Goal: Obtain resource: Obtain resource

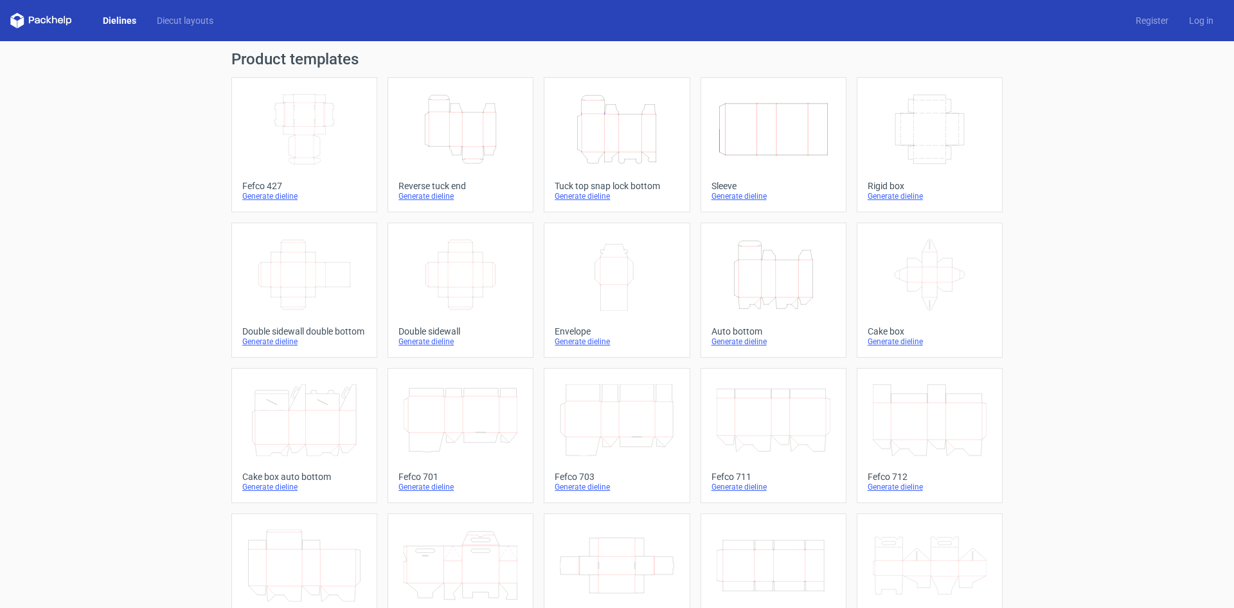
click at [309, 172] on link "Width Depth Height Fefco 427 Generate dieline" at bounding box center [304, 144] width 146 height 135
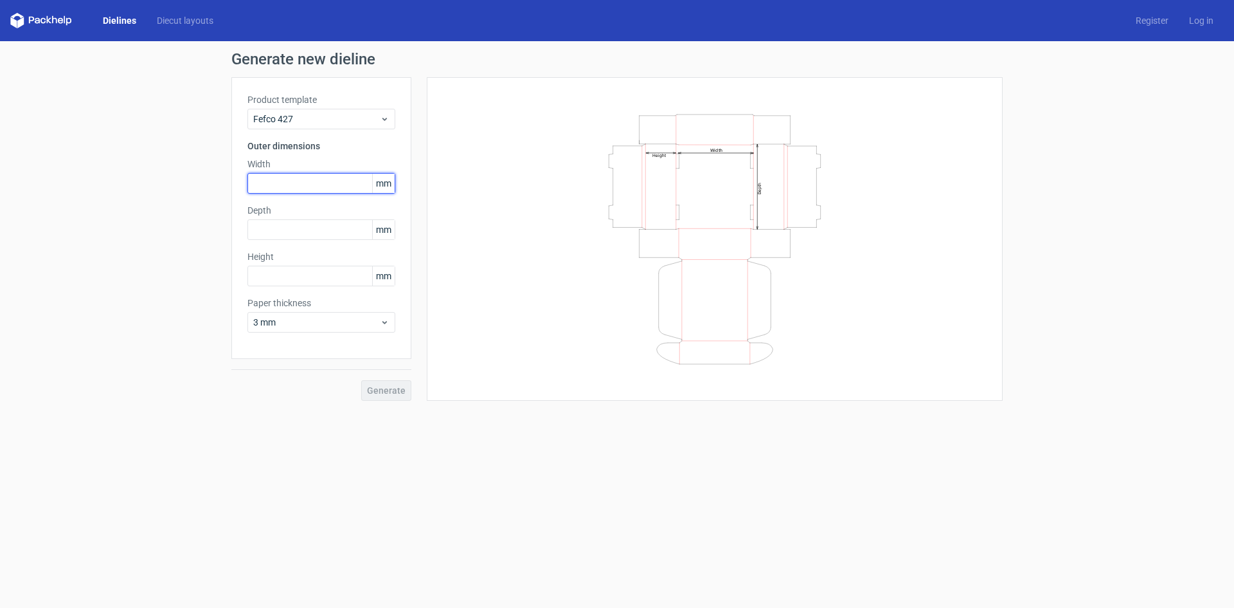
click at [319, 181] on input "text" at bounding box center [322, 183] width 148 height 21
type input "34"
type input "25"
click at [307, 230] on input "text" at bounding box center [322, 229] width 148 height 21
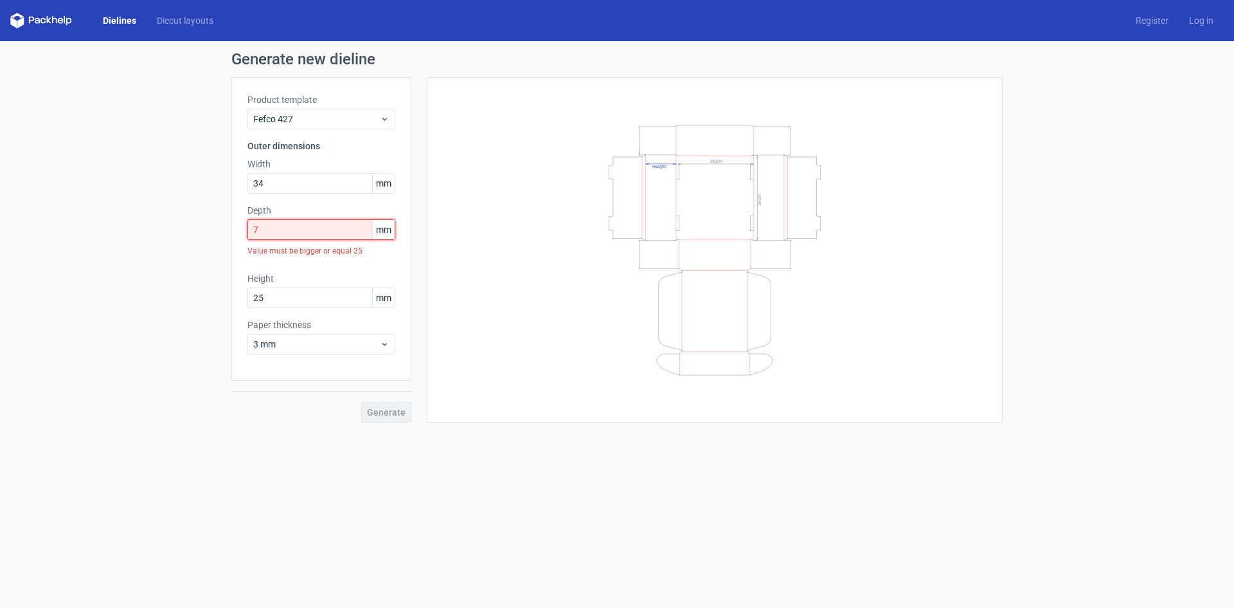
drag, startPoint x: 271, startPoint y: 230, endPoint x: 191, endPoint y: 220, distance: 81.0
click at [240, 230] on div "Product template Fefco 427 Outer dimensions Width 34 mm Depth 7 mm Value must b…" at bounding box center [321, 228] width 180 height 303
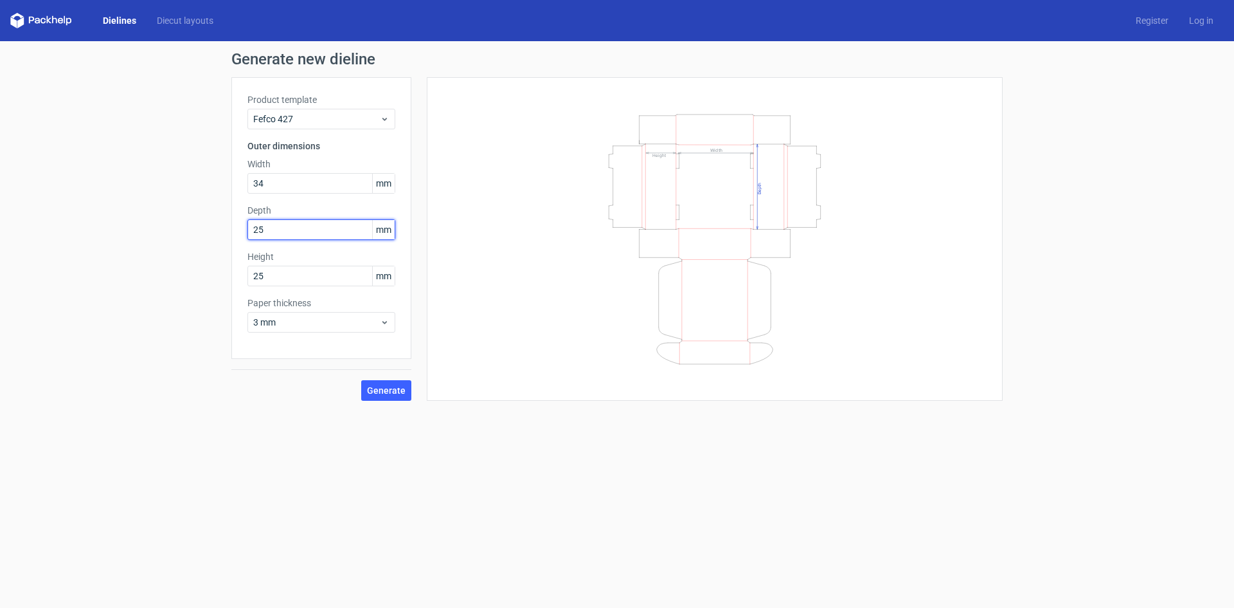
type input "25"
type input "7"
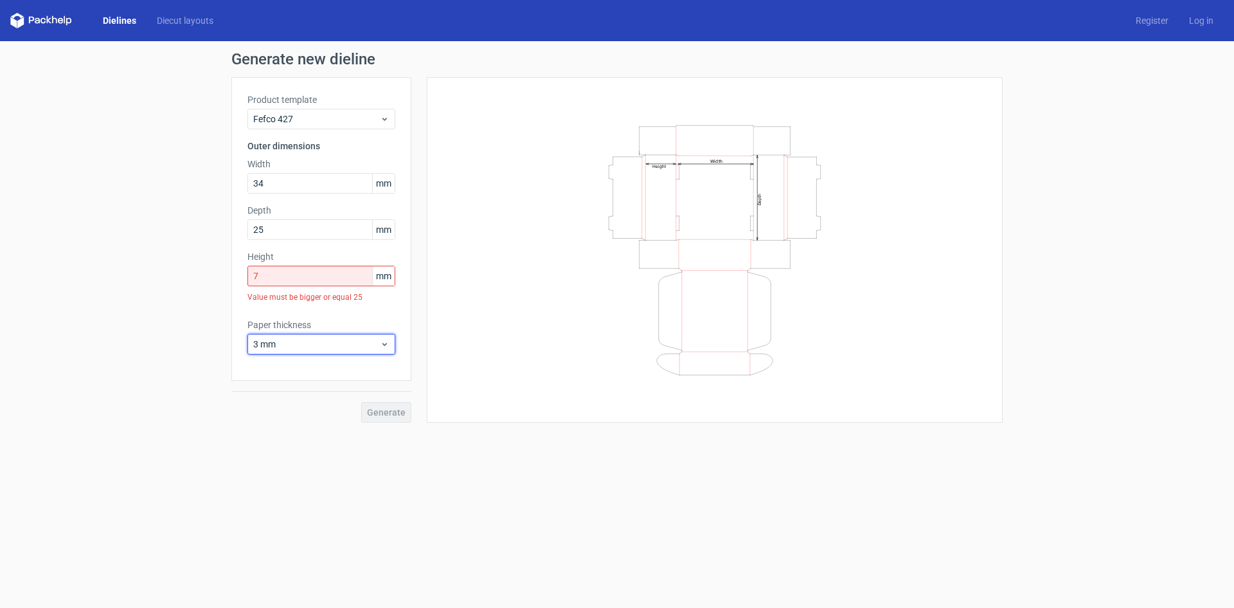
click at [227, 339] on div "Generate new dieline Product template Fefco 427 Outer dimensions Width 34 mm De…" at bounding box center [617, 237] width 1234 height 392
click at [325, 344] on span "3 mm" at bounding box center [316, 344] width 127 height 13
click at [294, 418] on div "1 mm" at bounding box center [322, 413] width 138 height 21
click at [283, 279] on input "7" at bounding box center [322, 276] width 148 height 21
drag, startPoint x: 283, startPoint y: 279, endPoint x: 218, endPoint y: 280, distance: 64.9
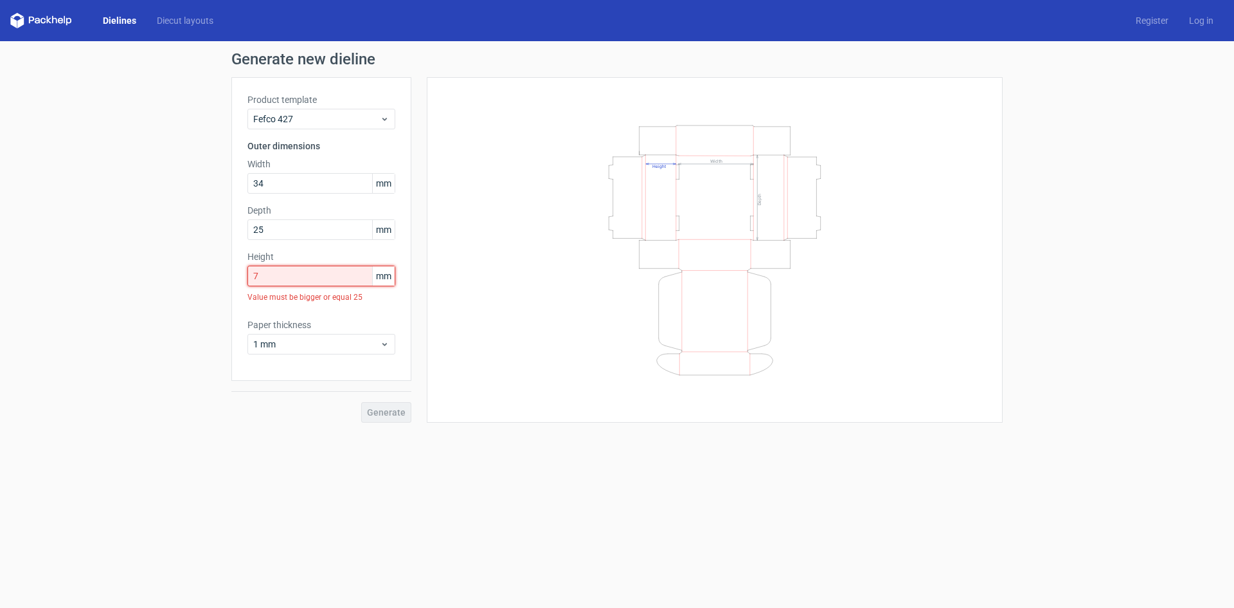
click at [220, 280] on div "Generate new dieline Product template Fefco 427 Outer dimensions Width 34 mm De…" at bounding box center [617, 237] width 1234 height 392
click at [387, 181] on span "mm" at bounding box center [383, 183] width 23 height 19
click at [368, 181] on input "34" at bounding box center [322, 183] width 148 height 21
drag, startPoint x: 377, startPoint y: 182, endPoint x: 415, endPoint y: 188, distance: 38.4
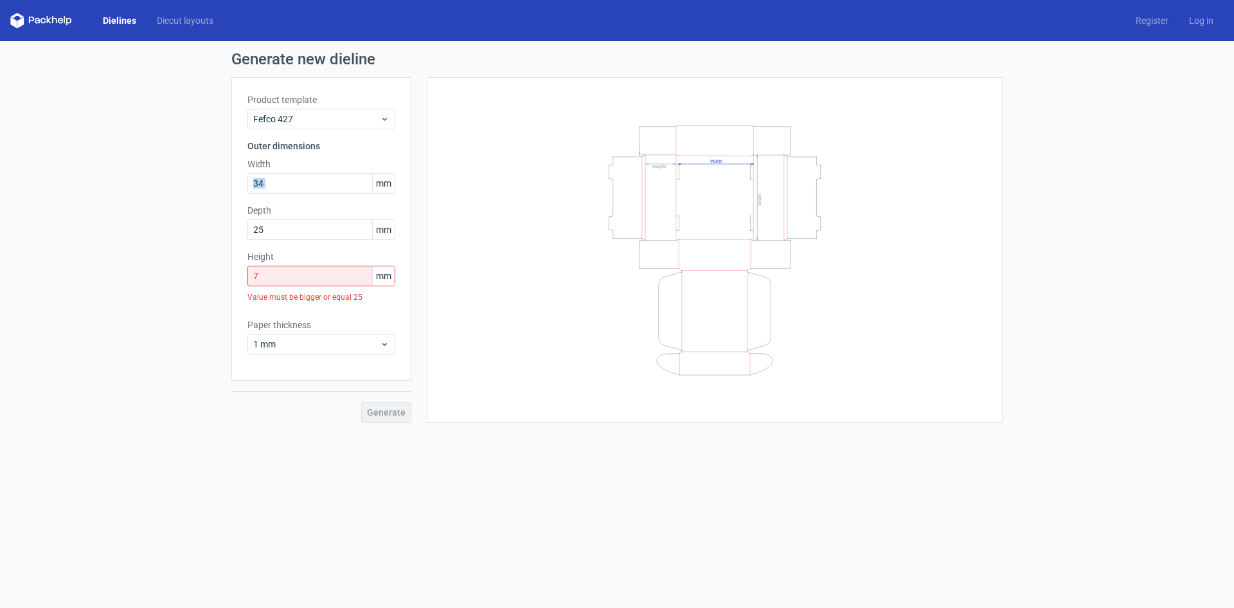
click at [411, 188] on div "Product template Fefco 427 Outer dimensions Width 34 mm Depth 25 mm Height 7 mm…" at bounding box center [321, 228] width 180 height 303
click at [372, 179] on span "mm" at bounding box center [383, 183] width 23 height 19
click at [390, 183] on span "mm" at bounding box center [383, 183] width 23 height 19
drag, startPoint x: 377, startPoint y: 183, endPoint x: 402, endPoint y: 183, distance: 25.1
click at [382, 183] on span "mm" at bounding box center [383, 183] width 23 height 19
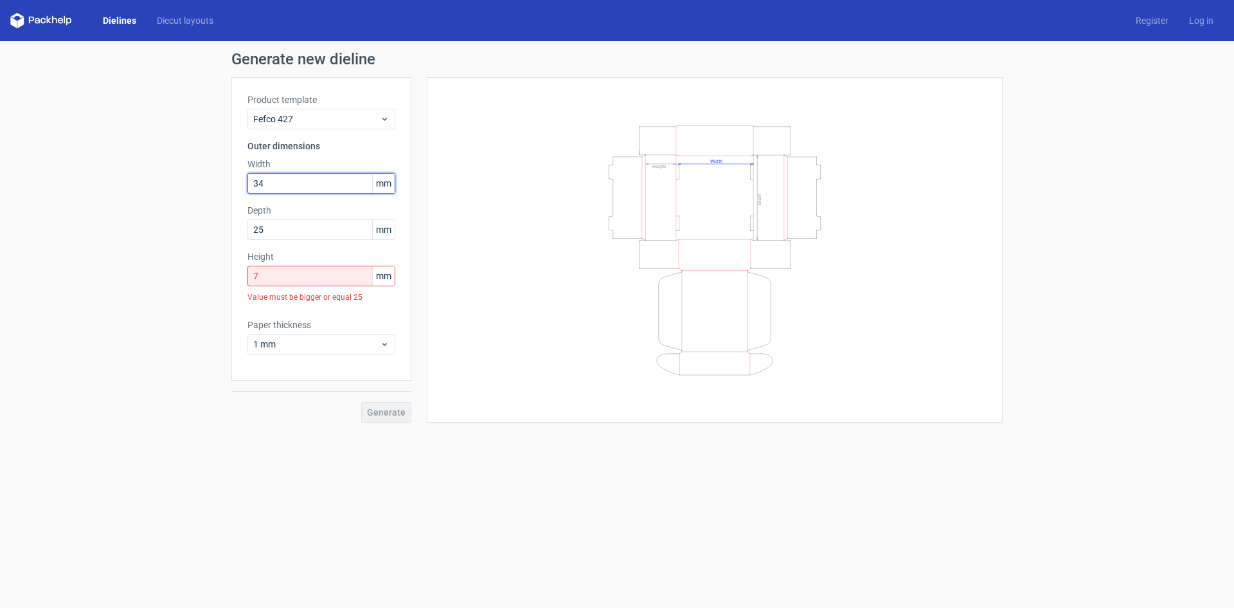
click at [274, 186] on input "34" at bounding box center [322, 183] width 148 height 21
type input "340"
type input "250"
drag, startPoint x: 242, startPoint y: 272, endPoint x: 219, endPoint y: 272, distance: 22.5
click at [224, 272] on div "Generate new dieline Product template Fefco 427 Outer dimensions Width 340 mm D…" at bounding box center [617, 237] width 1234 height 392
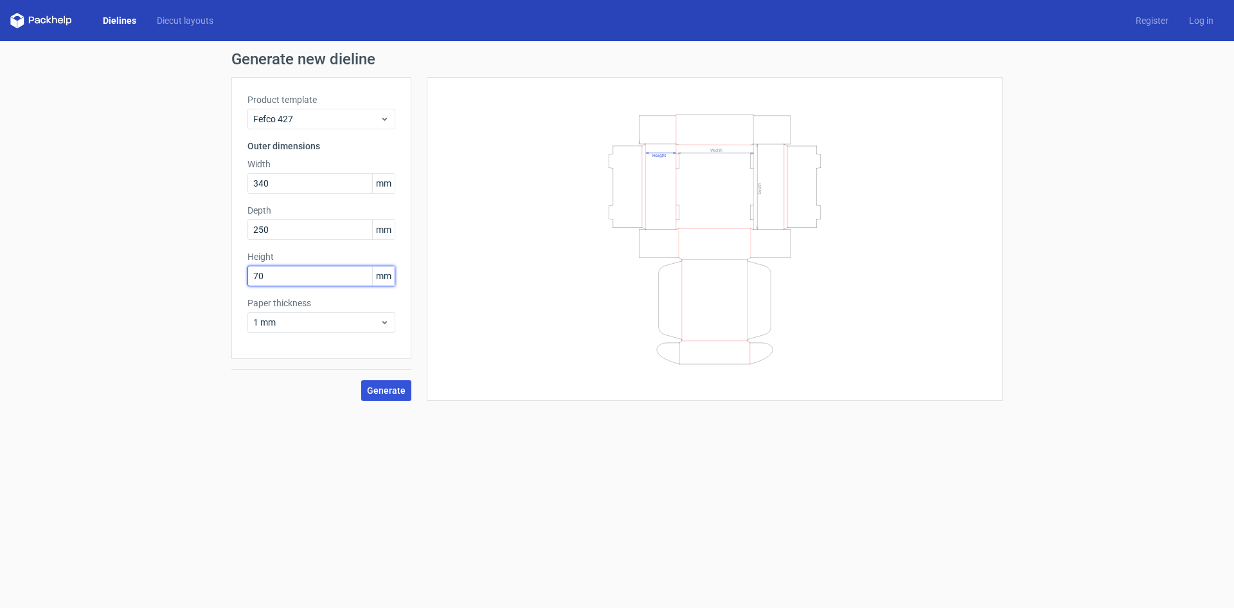
type input "70"
click at [397, 392] on span "Generate" at bounding box center [386, 390] width 39 height 9
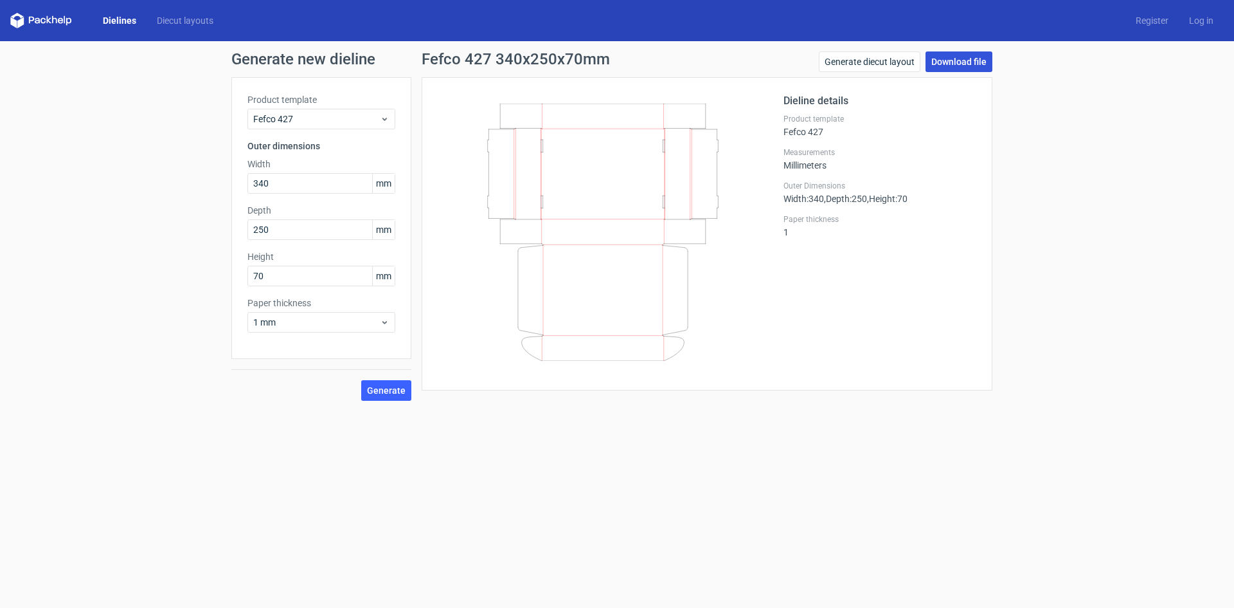
click at [962, 64] on link "Download file" at bounding box center [959, 61] width 67 height 21
